Goal: Find specific page/section: Find specific page/section

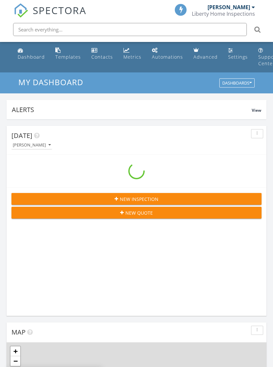
scroll to position [1122, 274]
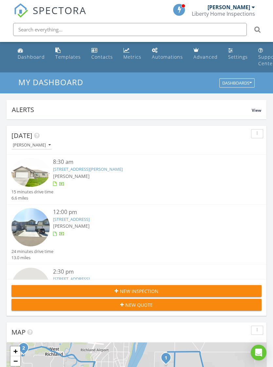
click at [231, 54] on div "Settings" at bounding box center [239, 57] width 20 height 6
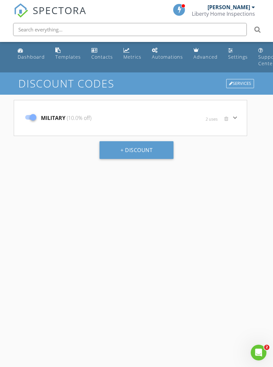
click at [229, 59] on div "Settings" at bounding box center [239, 57] width 20 height 6
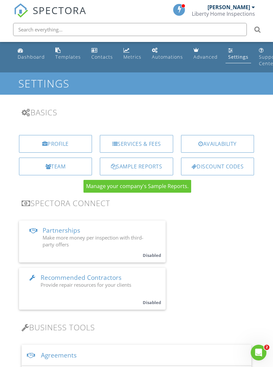
click at [150, 168] on div "Sample Reports" at bounding box center [136, 167] width 73 height 18
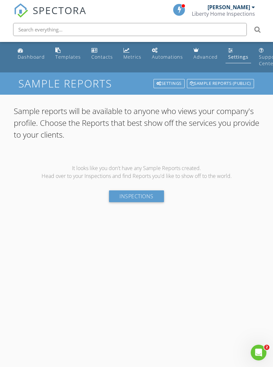
click at [144, 197] on link "Inspections" at bounding box center [136, 196] width 55 height 12
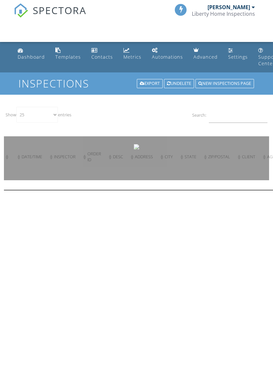
select select "25"
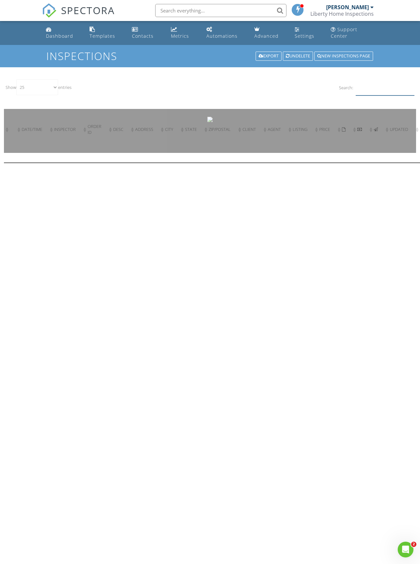
click at [273, 87] on input "Search:" at bounding box center [384, 87] width 59 height 16
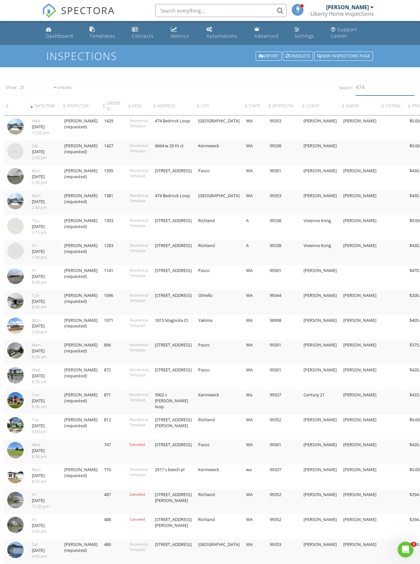
type input "474"
click at [18, 209] on img at bounding box center [15, 201] width 16 height 16
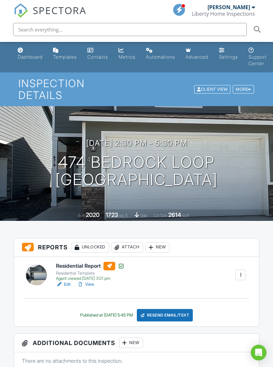
click at [87, 281] on link "View" at bounding box center [85, 284] width 17 height 7
click at [93, 281] on link "View" at bounding box center [85, 284] width 17 height 7
